Goal: Task Accomplishment & Management: Use online tool/utility

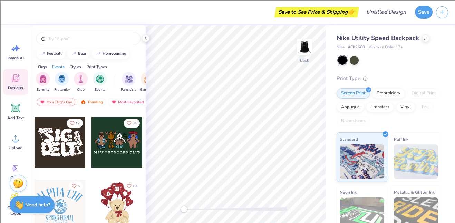
scroll to position [122, 0]
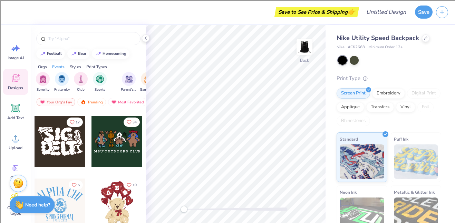
click at [67, 139] on div at bounding box center [59, 141] width 51 height 51
click at [100, 39] on input "text" at bounding box center [92, 38] width 88 height 7
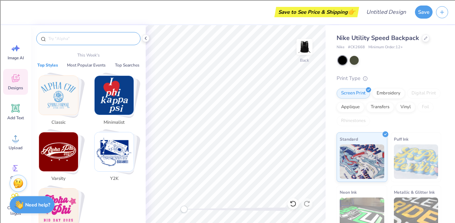
type input "s"
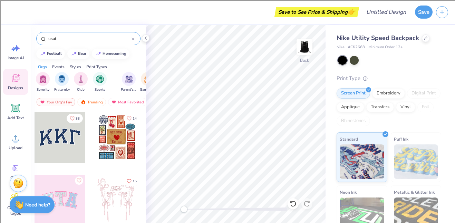
type input "usatf"
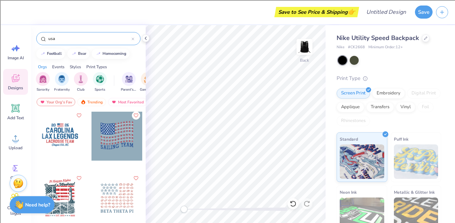
scroll to position [192, 0]
type input "u"
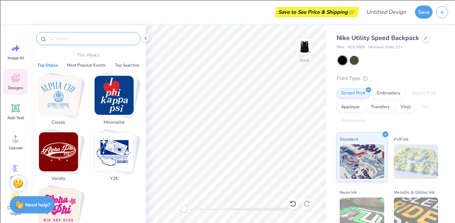
click at [118, 151] on img "Stack Card Button Y2K" at bounding box center [114, 151] width 39 height 39
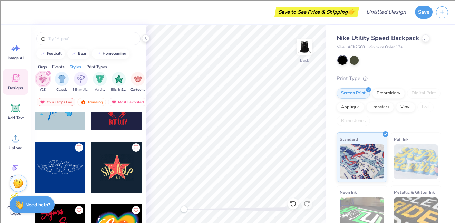
scroll to position [161, 0]
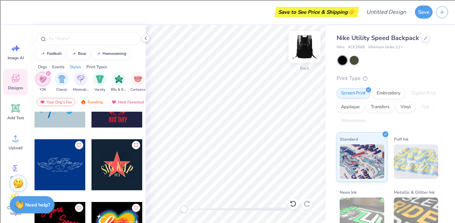
click at [310, 49] on img at bounding box center [304, 47] width 28 height 28
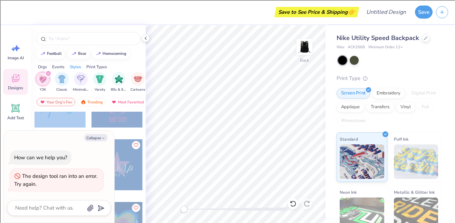
click at [308, 51] on img at bounding box center [304, 47] width 14 height 14
type textarea "x"
